Goal: Task Accomplishment & Management: Complete application form

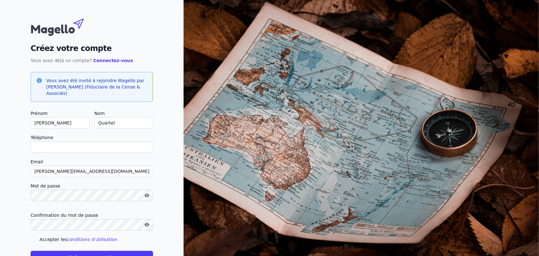
click at [65, 148] on input "Téléphone" at bounding box center [92, 147] width 123 height 11
type input "[PHONE_NUMBER]"
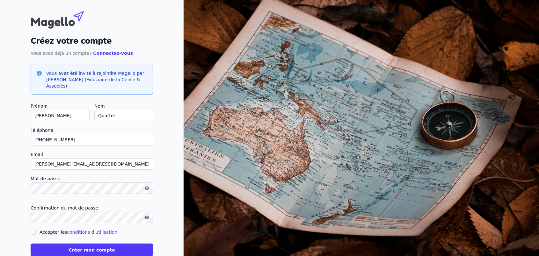
scroll to position [23, 0]
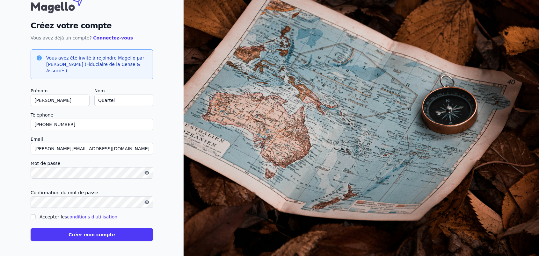
click at [175, 133] on div "Créez votre compte Vous avez déjà un compte? Connectez-vous Vous avez été invit…" at bounding box center [92, 116] width 184 height 279
click at [149, 174] on icon "button" at bounding box center [146, 173] width 5 height 4
click at [31, 215] on input "Accepter les conditions d'utilisation" at bounding box center [33, 217] width 5 height 5
checkbox input "true"
click at [86, 234] on button "Créer mon compte" at bounding box center [92, 235] width 122 height 13
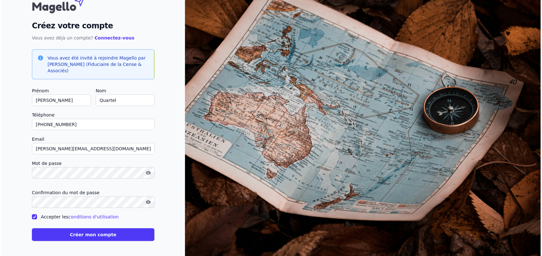
scroll to position [0, 0]
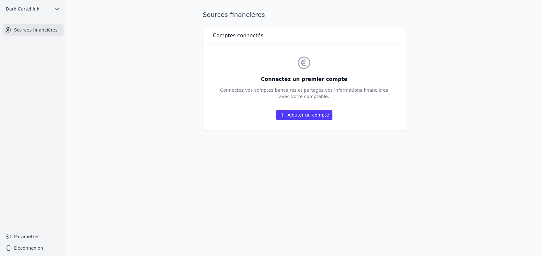
click at [324, 116] on link "Ajouter un compte" at bounding box center [304, 115] width 56 height 10
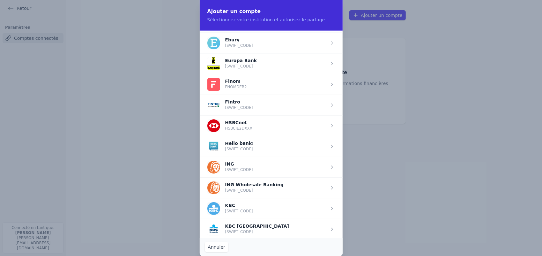
scroll to position [351, 0]
click at [248, 161] on span "button" at bounding box center [271, 166] width 143 height 21
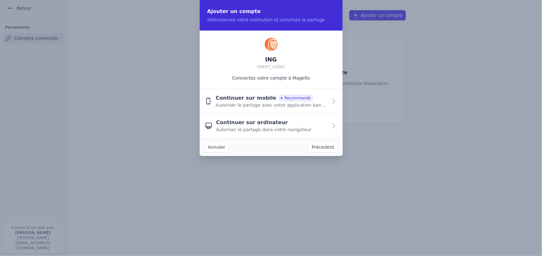
scroll to position [0, 0]
click at [253, 101] on span "Continuer sur mobile" at bounding box center [246, 99] width 61 height 8
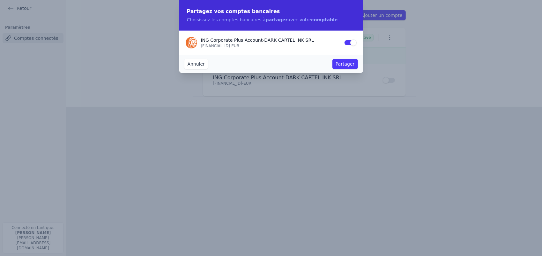
click at [350, 64] on button "Partager" at bounding box center [344, 64] width 25 height 10
